Goal: Task Accomplishment & Management: Manage account settings

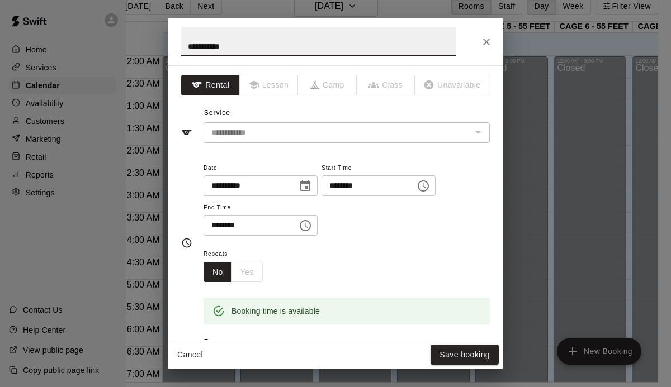
scroll to position [322, 0]
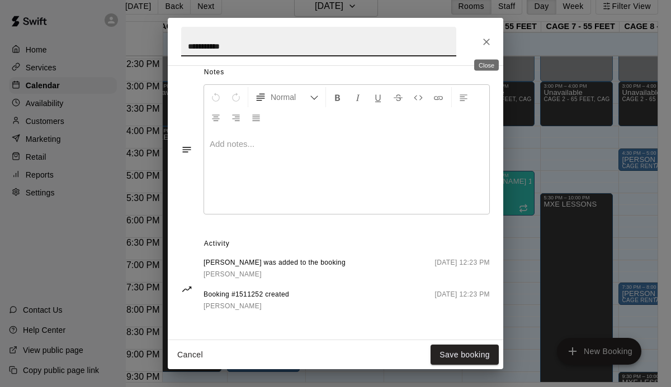
click at [483, 41] on icon "Close" at bounding box center [486, 41] width 11 height 11
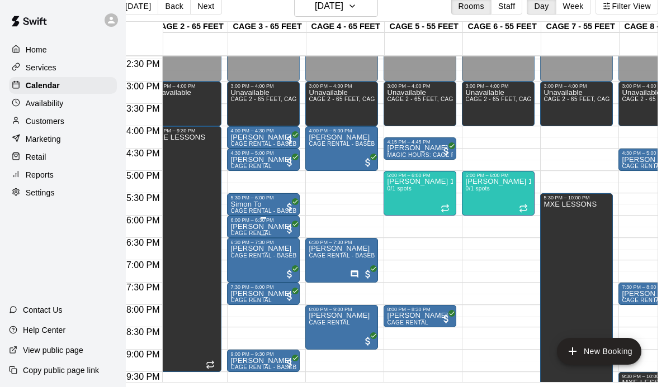
click at [249, 227] on p "[PERSON_NAME]" at bounding box center [260, 227] width 61 height 0
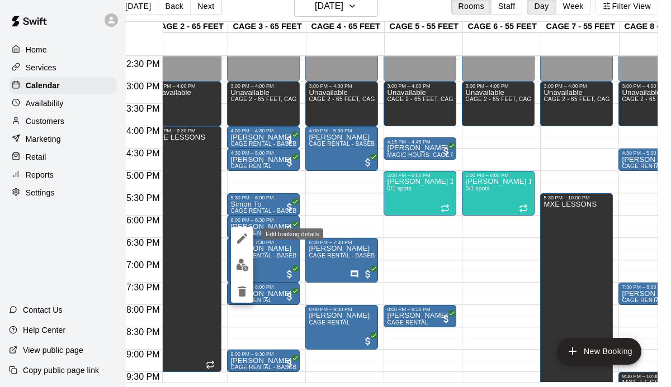
click at [240, 248] on button "edit" at bounding box center [242, 239] width 22 height 22
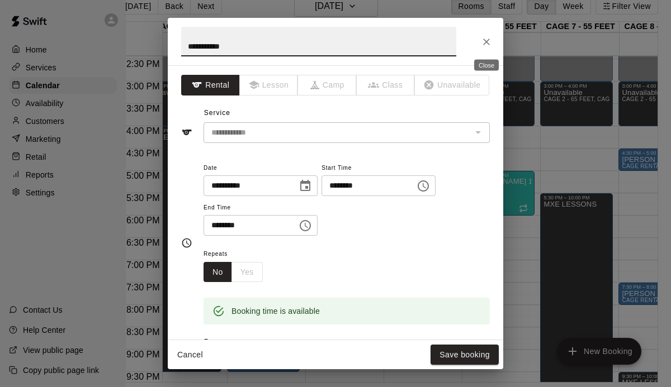
click at [486, 37] on icon "Close" at bounding box center [486, 41] width 11 height 11
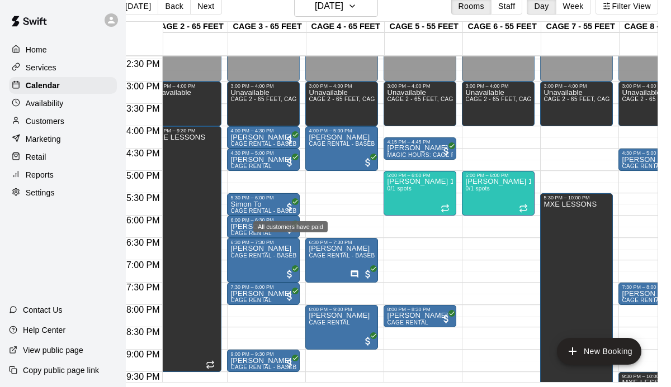
click at [271, 229] on div "All customers have paid" at bounding box center [290, 226] width 74 height 11
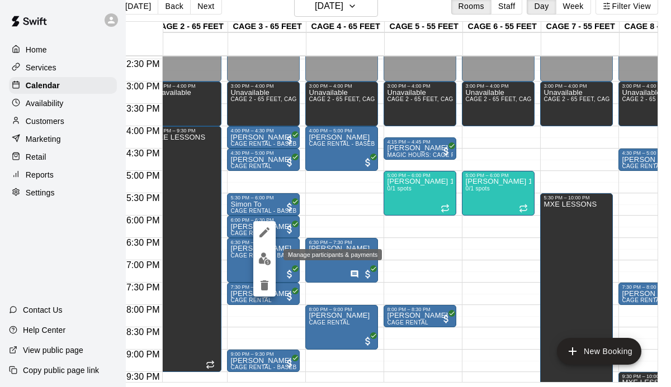
click at [262, 267] on button "edit" at bounding box center [264, 259] width 22 height 22
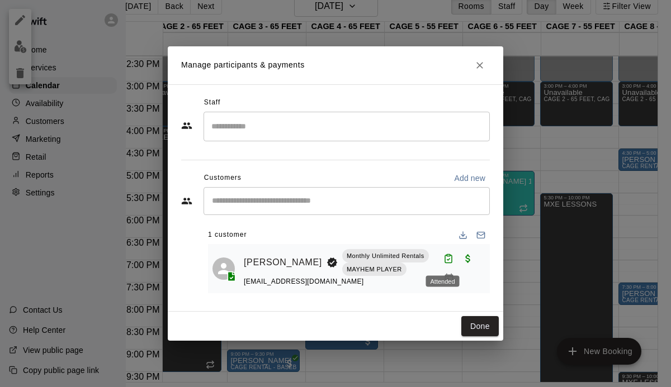
click at [444, 261] on icon "Attended" at bounding box center [448, 259] width 10 height 10
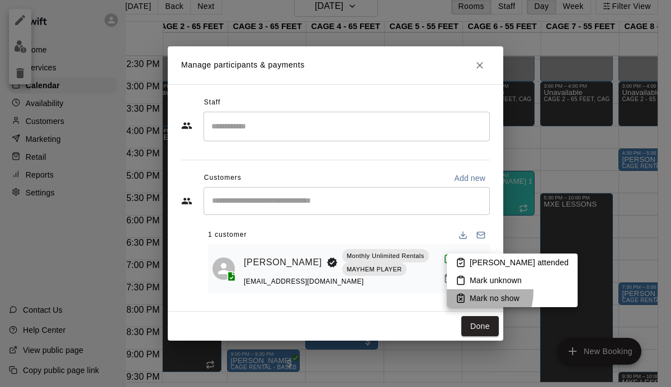
click at [475, 293] on p "Mark no show" at bounding box center [495, 298] width 50 height 11
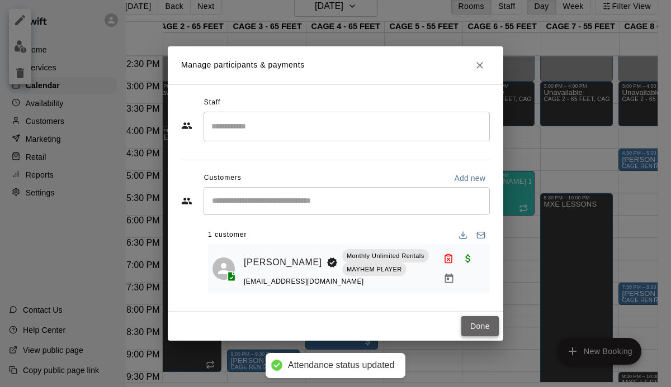
click at [482, 326] on button "Done" at bounding box center [479, 326] width 37 height 21
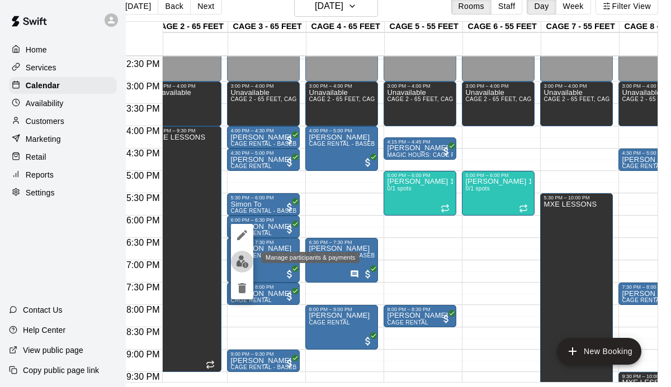
click at [244, 257] on img "edit" at bounding box center [242, 262] width 13 height 13
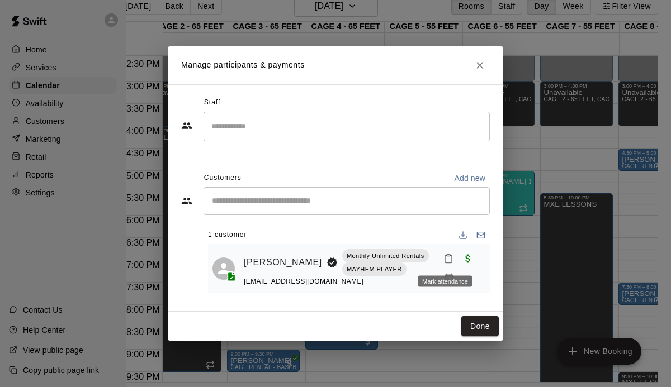
click at [445, 259] on icon "Mark attendance" at bounding box center [448, 260] width 7 height 8
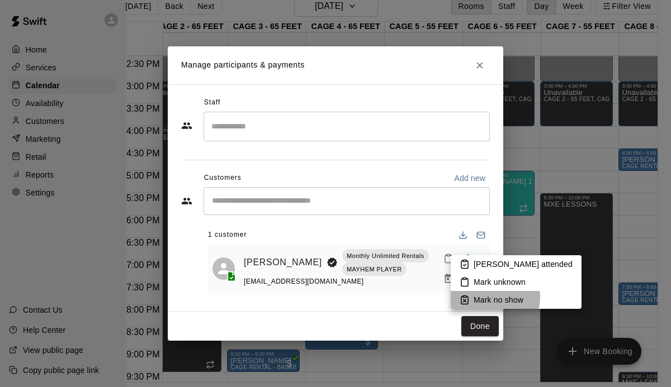
click at [494, 298] on p "Mark no show" at bounding box center [499, 300] width 50 height 11
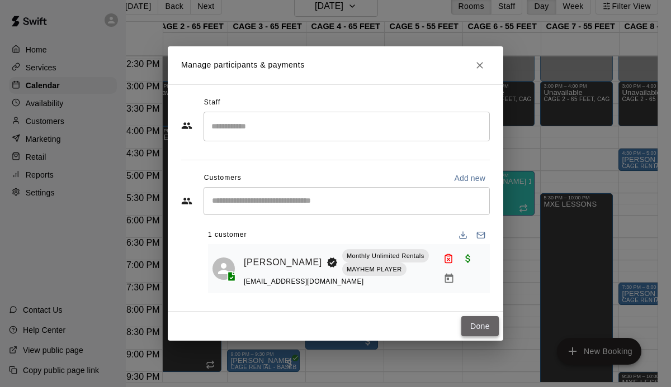
click at [484, 327] on button "Done" at bounding box center [479, 326] width 37 height 21
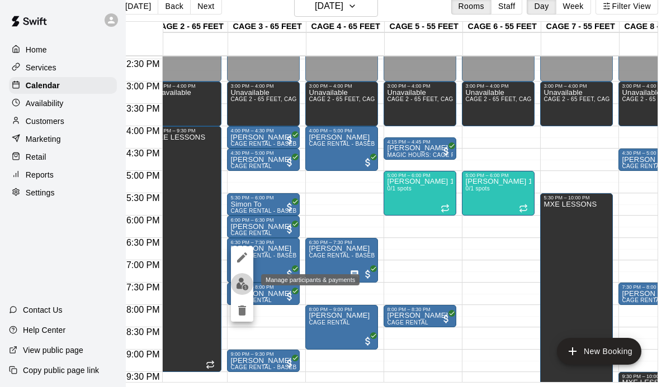
click at [242, 280] on img "edit" at bounding box center [242, 284] width 13 height 13
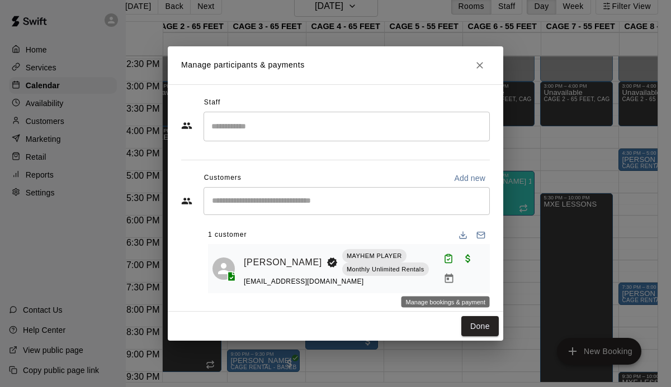
click at [447, 272] on button "Manage bookings & payment" at bounding box center [449, 279] width 20 height 20
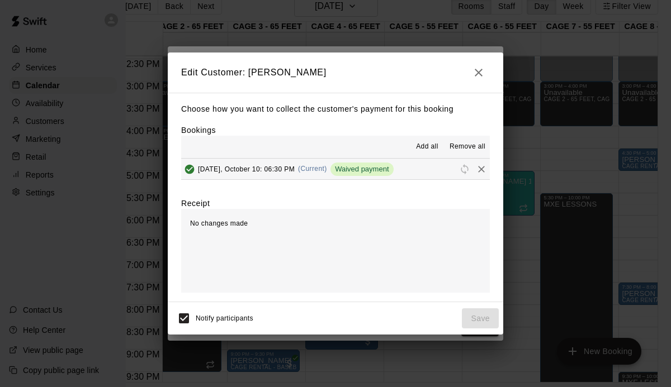
click at [372, 169] on span "Waived payment" at bounding box center [361, 169] width 63 height 8
click at [480, 169] on icon "Remove" at bounding box center [481, 169] width 11 height 11
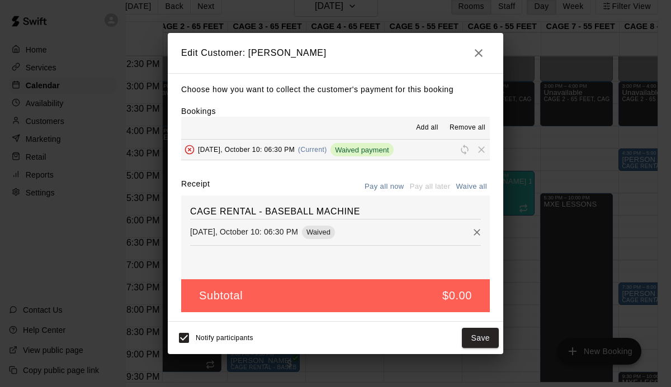
click at [321, 237] on span "Waived" at bounding box center [318, 232] width 33 height 8
click at [479, 231] on icon "Remove" at bounding box center [476, 232] width 11 height 11
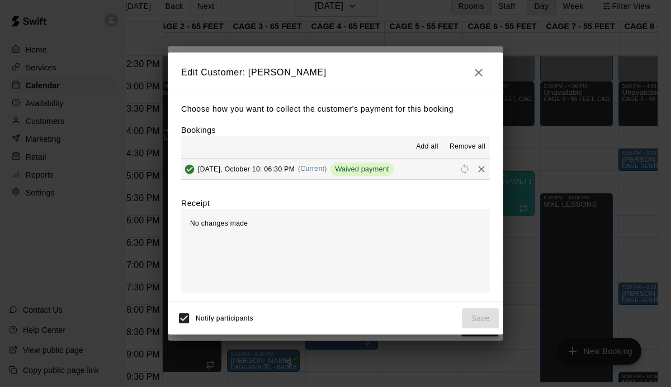
click at [370, 172] on span "Waived payment" at bounding box center [361, 169] width 63 height 8
click at [482, 169] on icon "Remove" at bounding box center [481, 169] width 11 height 11
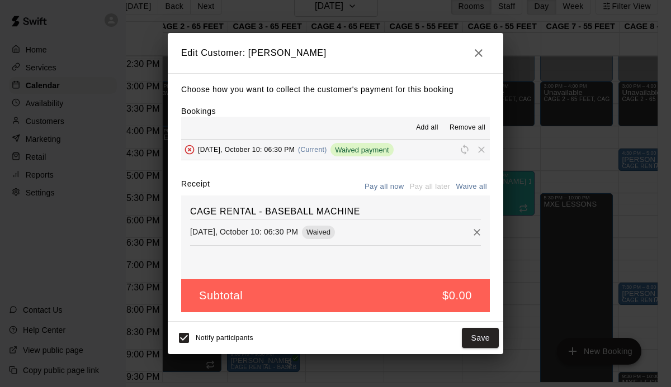
click at [465, 153] on span "Reschedule" at bounding box center [464, 149] width 17 height 8
click at [479, 147] on span "Remove" at bounding box center [481, 149] width 17 height 8
click at [453, 296] on h5 "$0.00" at bounding box center [457, 296] width 30 height 15
click at [480, 51] on icon "button" at bounding box center [479, 53] width 8 height 8
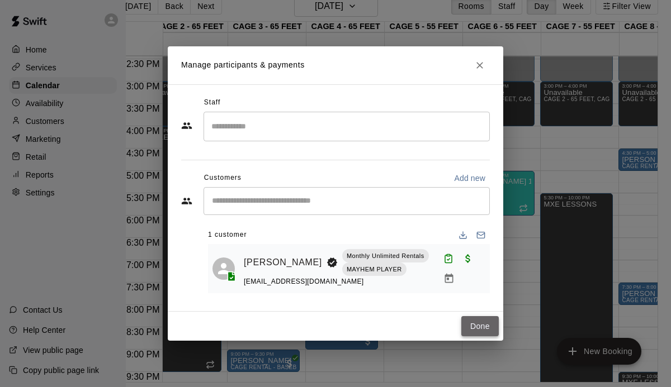
click at [475, 324] on button "Done" at bounding box center [479, 326] width 37 height 21
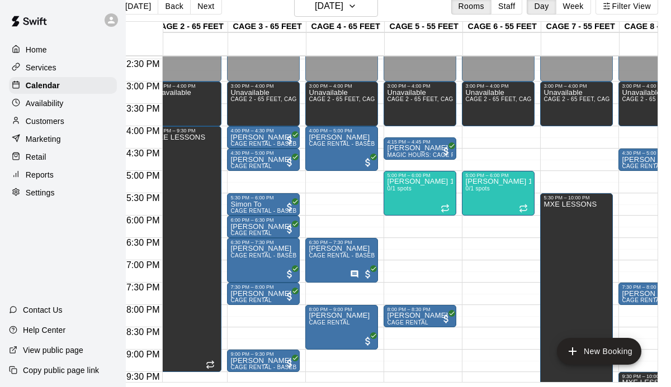
click at [54, 123] on p "Customers" at bounding box center [45, 121] width 39 height 11
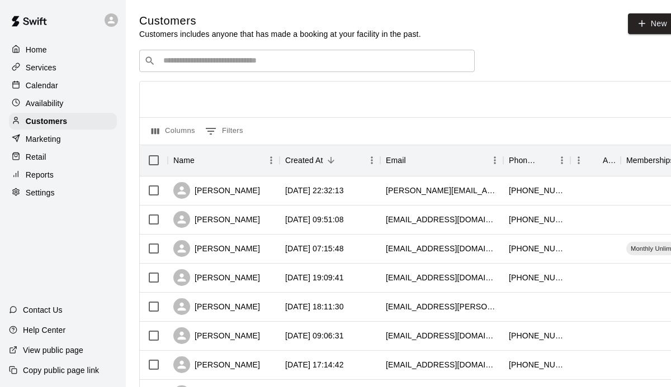
click at [179, 58] on input "Search customers by name or email" at bounding box center [315, 60] width 310 height 11
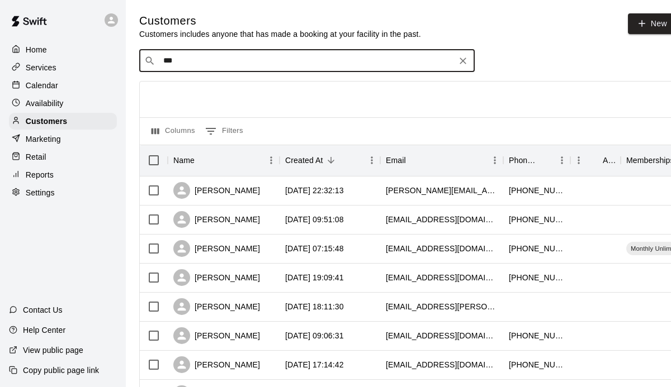
type input "****"
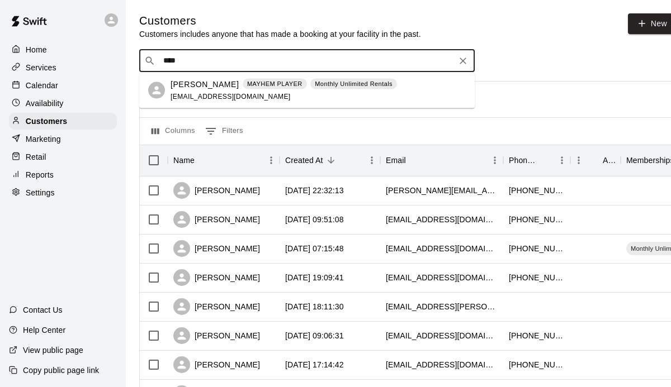
click at [211, 93] on span "[EMAIL_ADDRESS][DOMAIN_NAME]" at bounding box center [231, 96] width 120 height 8
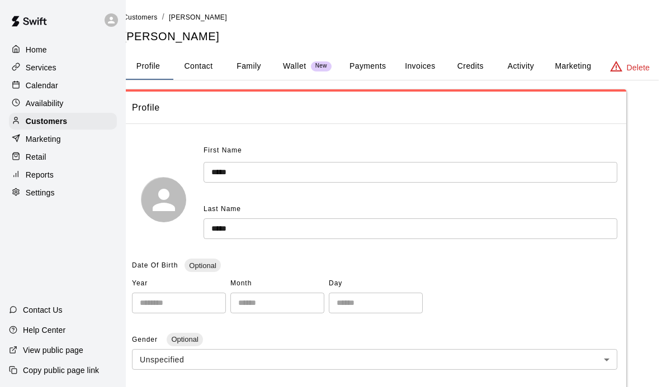
scroll to position [2, 0]
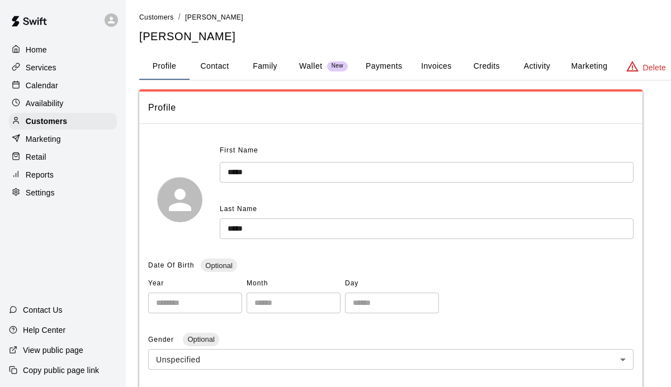
click at [545, 59] on button "Activity" at bounding box center [537, 66] width 50 height 27
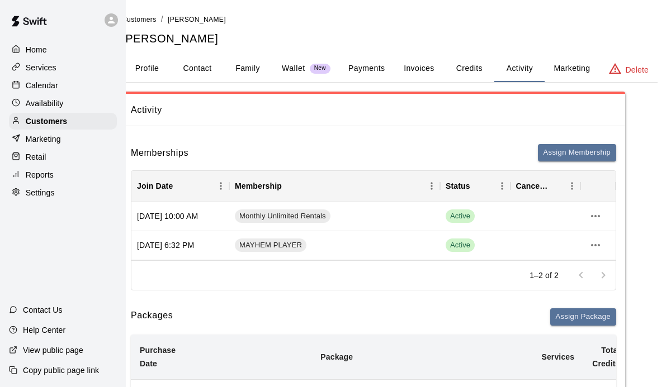
scroll to position [0, 0]
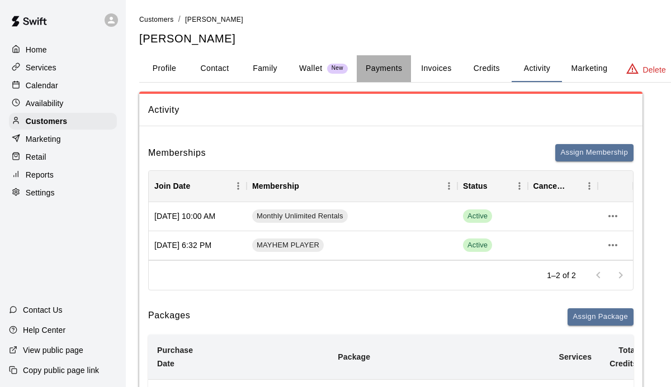
click at [402, 72] on button "Payments" at bounding box center [384, 68] width 54 height 27
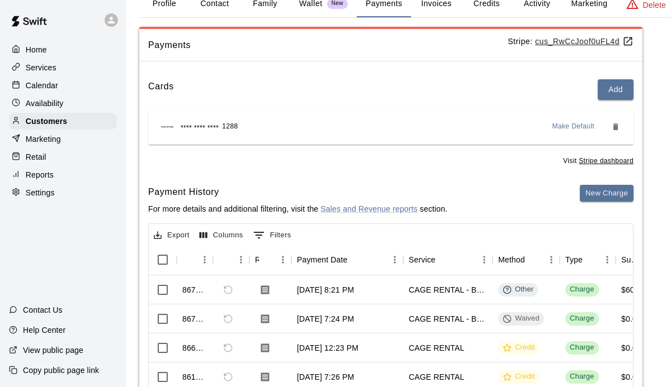
scroll to position [70, 0]
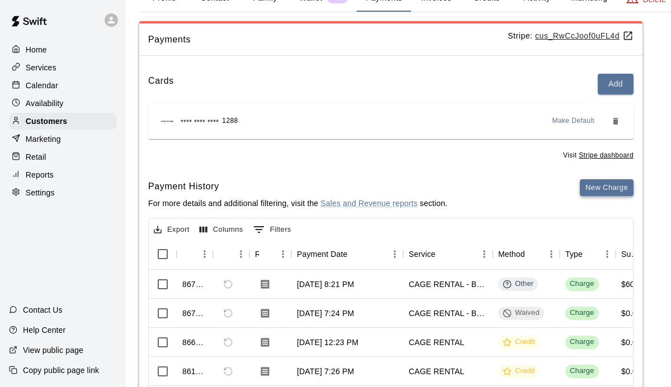
click at [622, 192] on button "New Charge" at bounding box center [607, 187] width 54 height 17
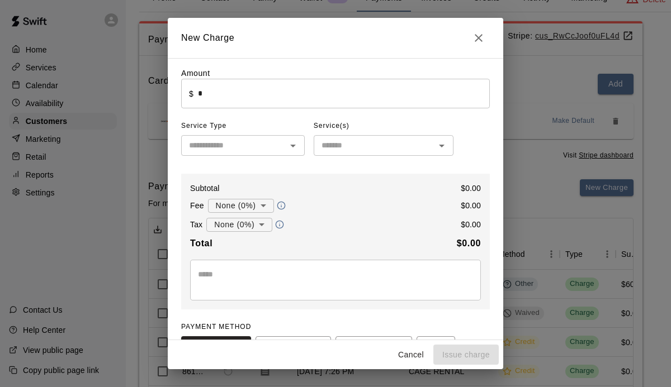
click at [259, 96] on input "*" at bounding box center [344, 94] width 292 height 30
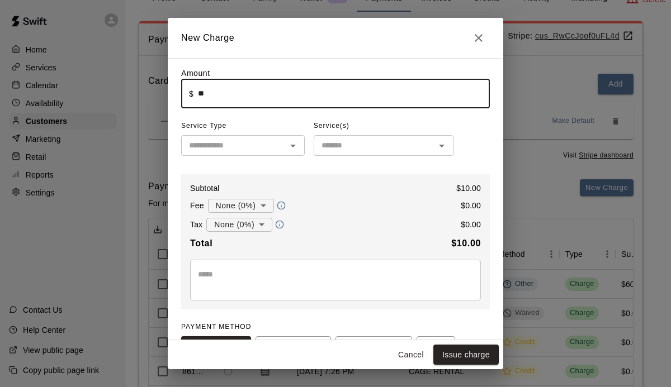
type input "*****"
click at [256, 142] on input "text" at bounding box center [234, 146] width 98 height 14
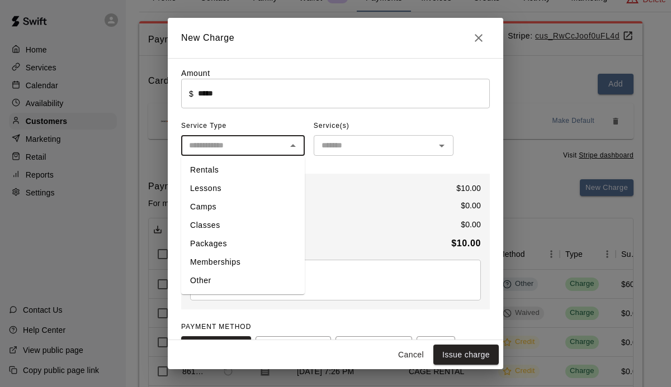
click at [225, 286] on li "Other" at bounding box center [243, 281] width 124 height 18
type input "*****"
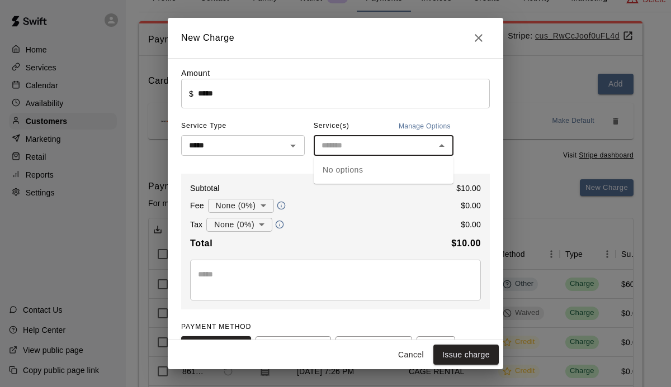
click at [344, 145] on input "text" at bounding box center [374, 146] width 115 height 14
click at [342, 172] on div "No options" at bounding box center [384, 170] width 140 height 27
click at [474, 170] on div "Amount ​ $ ***** ​ Service Type ***** ​ Service(s) Manage Options ​ Subtotal $ …" at bounding box center [335, 248] width 309 height 360
click at [385, 291] on textarea at bounding box center [335, 280] width 275 height 22
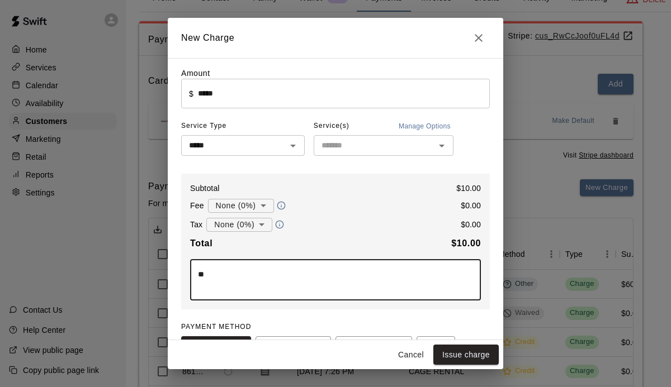
type textarea "*"
click at [469, 357] on button "Issue charge" at bounding box center [465, 355] width 65 height 21
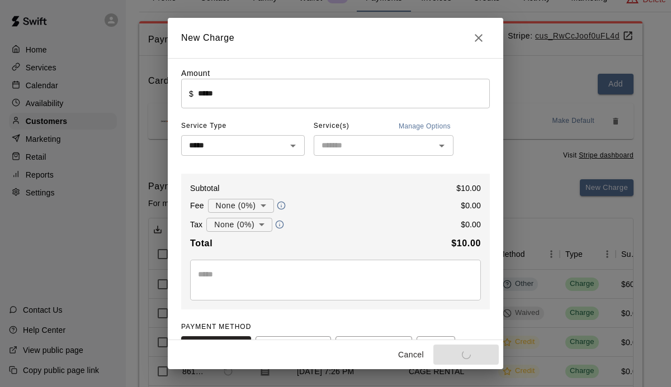
type input "*"
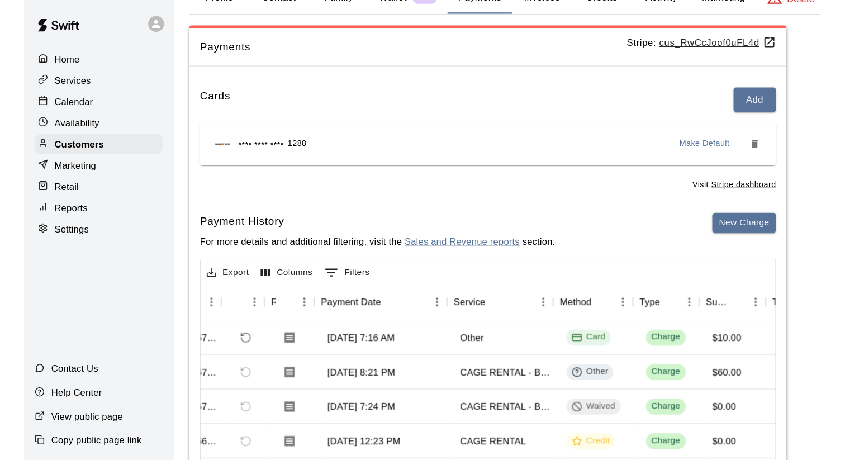
scroll to position [0, 61]
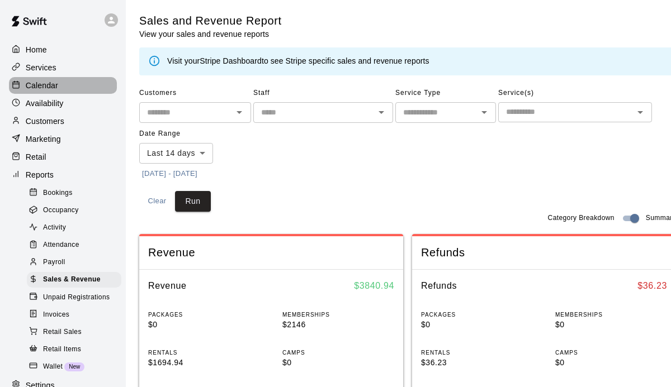
click at [53, 89] on p "Calendar" at bounding box center [42, 85] width 32 height 11
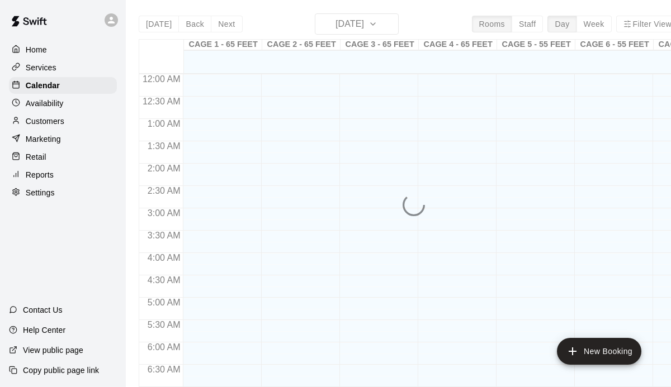
scroll to position [325, 0]
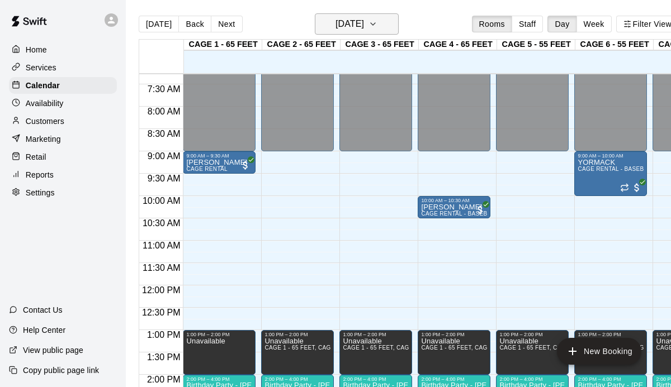
click at [364, 29] on h6 "[DATE]" at bounding box center [349, 24] width 29 height 16
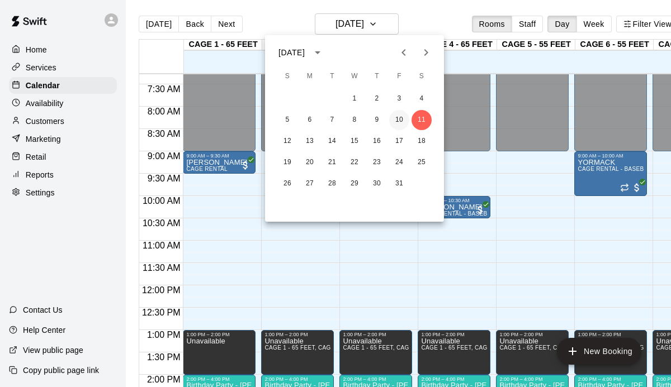
click at [404, 117] on button "10" at bounding box center [399, 120] width 20 height 20
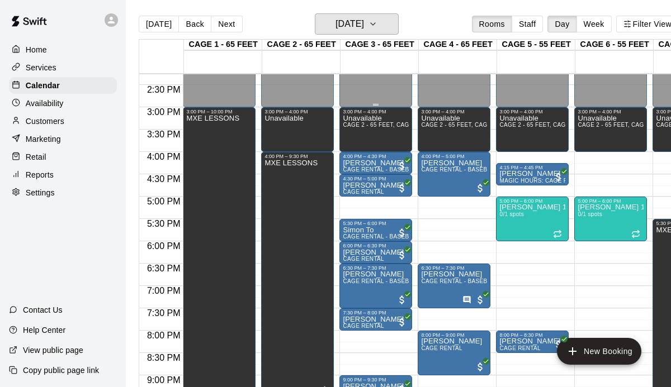
scroll to position [641, 0]
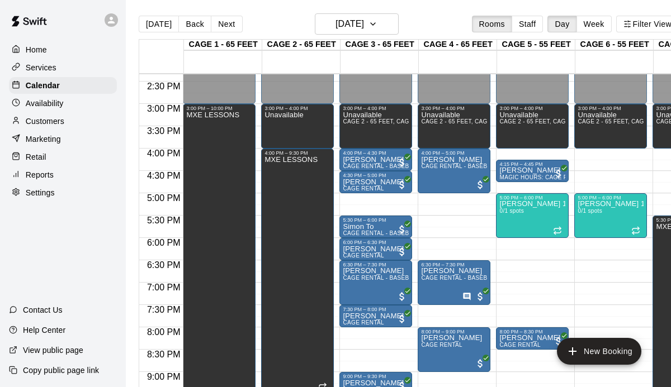
click at [48, 113] on div "Customers" at bounding box center [63, 121] width 108 height 17
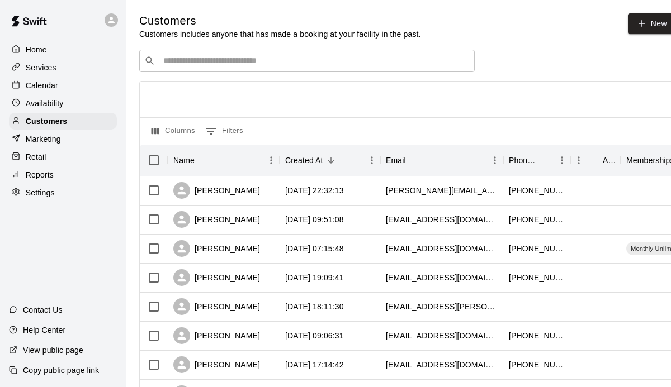
click at [237, 69] on div "​ ​" at bounding box center [306, 61] width 335 height 22
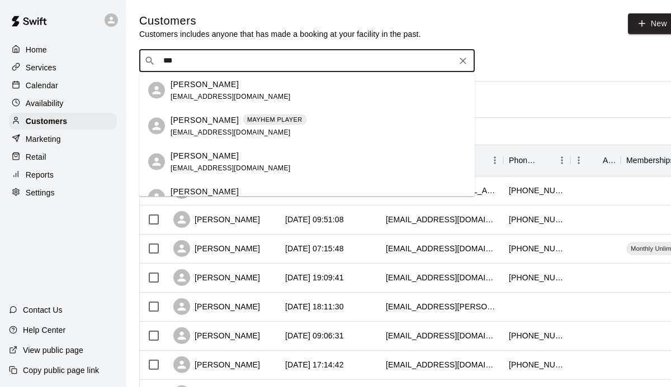
type input "****"
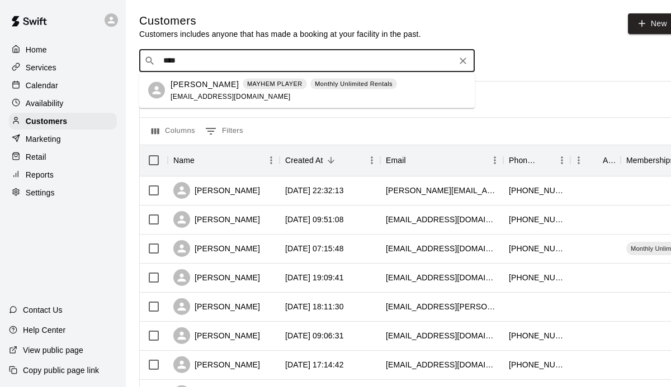
click at [207, 96] on span "[EMAIL_ADDRESS][DOMAIN_NAME]" at bounding box center [231, 96] width 120 height 8
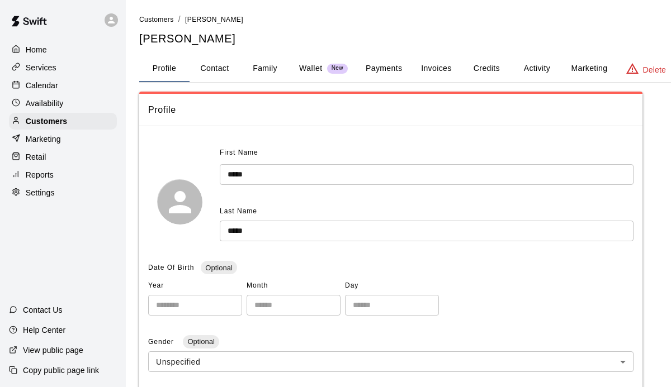
scroll to position [59, 0]
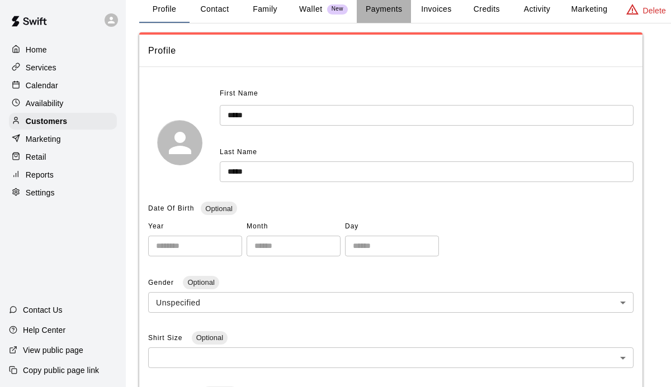
click at [376, 13] on button "Payments" at bounding box center [384, 9] width 54 height 27
